Goal: Transaction & Acquisition: Purchase product/service

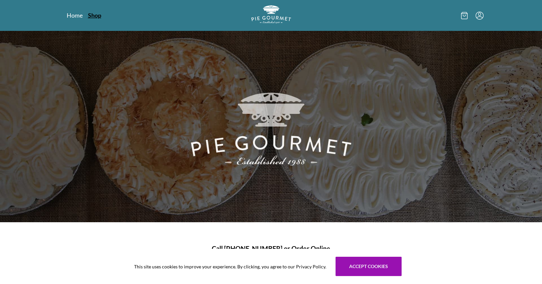
click at [89, 15] on link "Shop" at bounding box center [94, 15] width 13 height 8
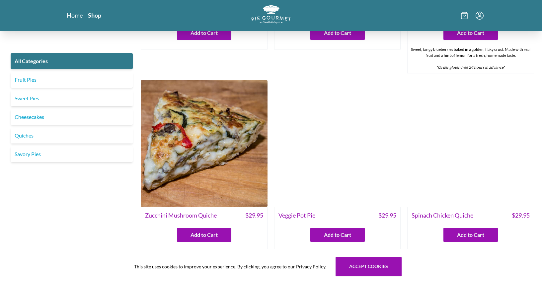
scroll to position [339, 0]
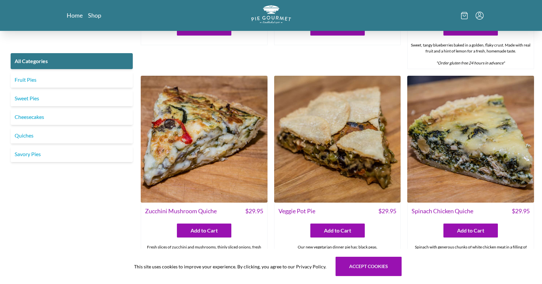
click at [306, 171] on img at bounding box center [337, 139] width 127 height 127
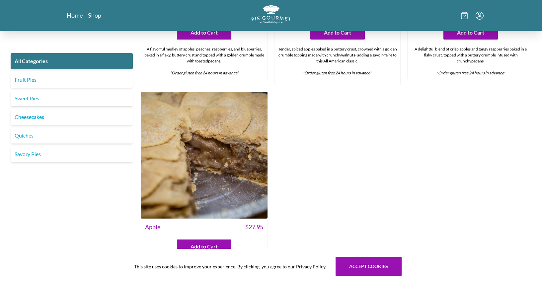
scroll to position [2532, 0]
